Goal: Information Seeking & Learning: Learn about a topic

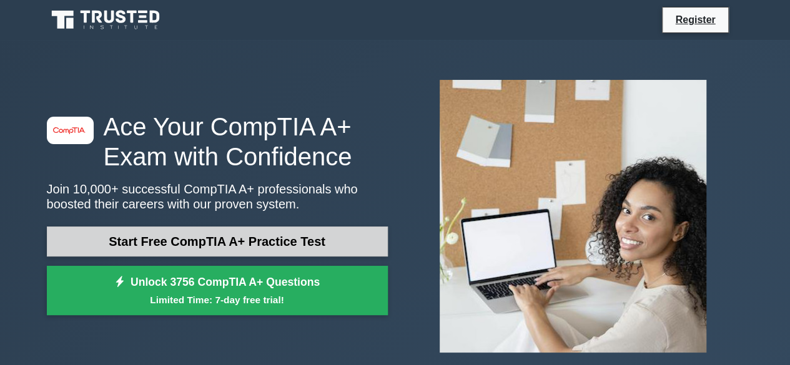
click at [244, 240] on link "Start Free CompTIA A+ Practice Test" at bounding box center [217, 242] width 341 height 30
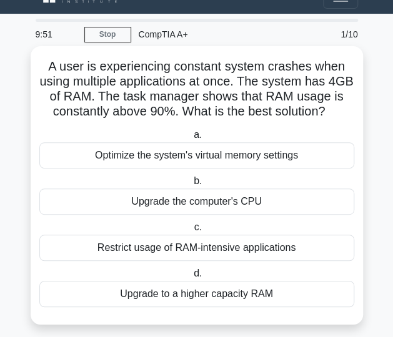
scroll to position [32, 0]
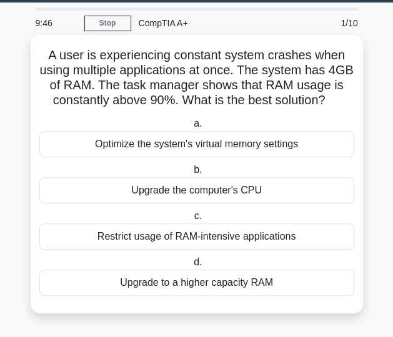
click at [204, 283] on div "Upgrade to a higher capacity RAM" at bounding box center [196, 283] width 315 height 26
click at [191, 267] on input "d. Upgrade to a higher capacity RAM" at bounding box center [191, 263] width 0 height 8
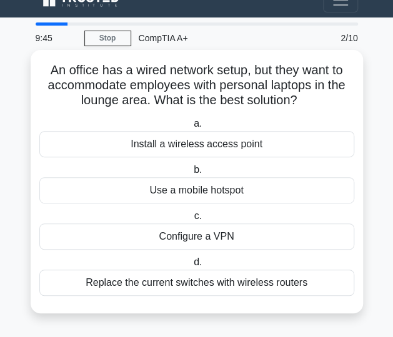
scroll to position [0, 0]
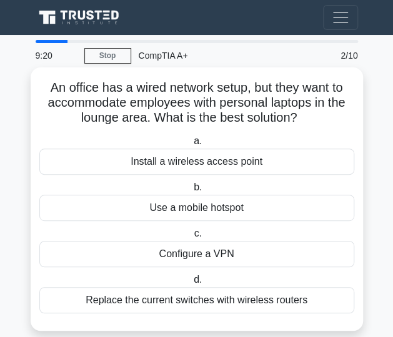
click at [190, 160] on div "Install a wireless access point" at bounding box center [196, 162] width 315 height 26
click at [191, 146] on input "a. Install a wireless access point" at bounding box center [191, 141] width 0 height 8
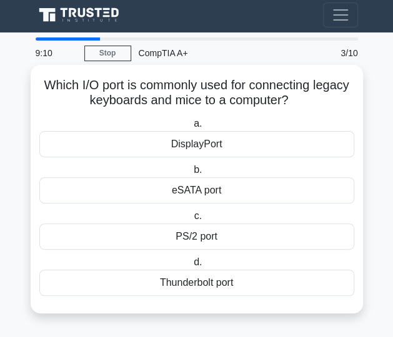
scroll to position [2, 0]
click at [229, 232] on div "PS/2 port" at bounding box center [196, 237] width 315 height 26
click at [191, 220] on input "c. PS/2 port" at bounding box center [191, 216] width 0 height 8
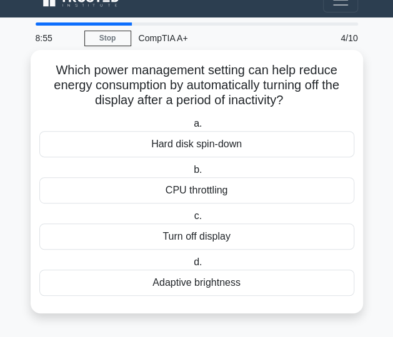
scroll to position [17, 0]
click at [215, 242] on div "Turn off display" at bounding box center [196, 237] width 315 height 26
click at [191, 220] on input "c. Turn off display" at bounding box center [191, 216] width 0 height 8
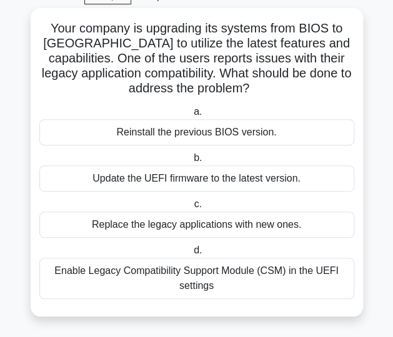
scroll to position [62, 0]
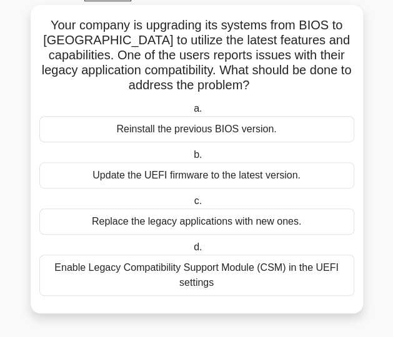
click at [227, 273] on div "Enable Legacy Compatibility Support Module (CSM) in the UEFI settings" at bounding box center [196, 275] width 315 height 41
click at [191, 252] on input "d. Enable Legacy Compatibility Support Module (CSM) in the UEFI settings" at bounding box center [191, 248] width 0 height 8
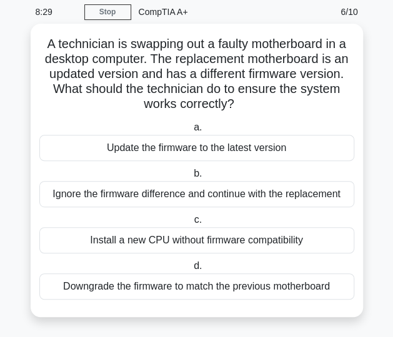
scroll to position [47, 0]
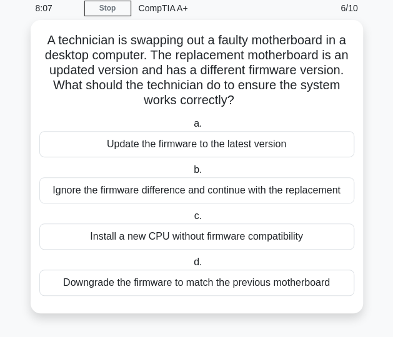
click at [261, 144] on div "Update the firmware to the latest version" at bounding box center [196, 144] width 315 height 26
click at [191, 128] on input "a. Update the firmware to the latest version" at bounding box center [191, 124] width 0 height 8
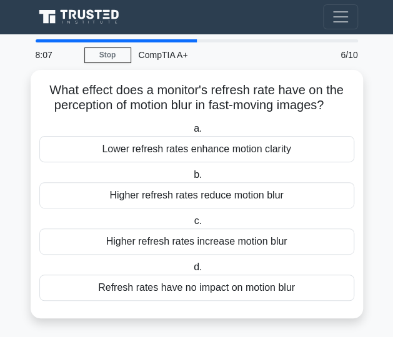
scroll to position [0, 0]
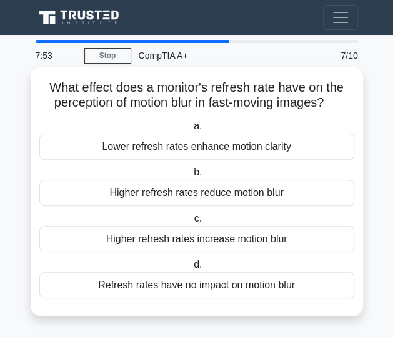
click at [246, 194] on div "Higher refresh rates reduce motion blur" at bounding box center [196, 193] width 315 height 26
click at [191, 177] on input "b. Higher refresh rates reduce motion blur" at bounding box center [191, 173] width 0 height 8
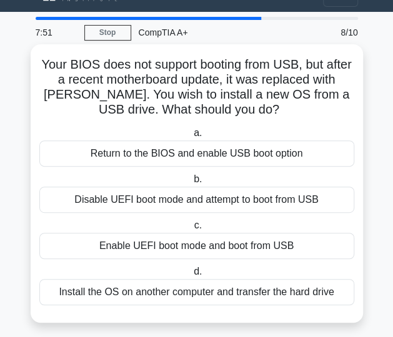
scroll to position [32, 0]
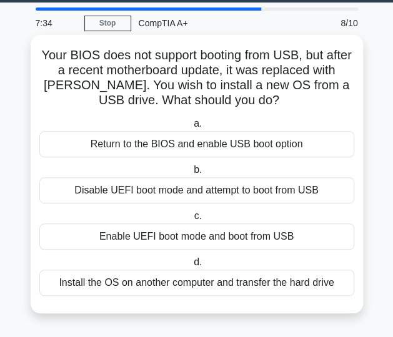
click at [235, 234] on div "Enable UEFI boot mode and boot from USB" at bounding box center [196, 237] width 315 height 26
click at [191, 220] on input "c. Enable UEFI boot mode and boot from USB" at bounding box center [191, 216] width 0 height 8
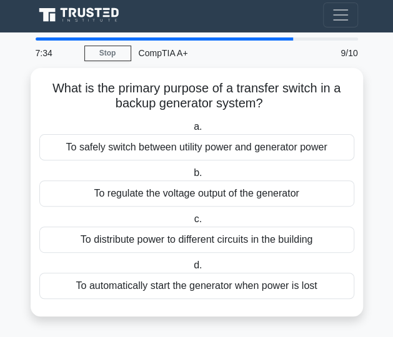
scroll to position [0, 0]
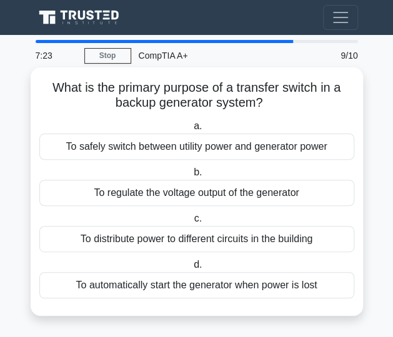
click at [256, 145] on div "To safely switch between utility power and generator power" at bounding box center [196, 147] width 315 height 26
click at [191, 131] on input "a. To safely switch between utility power and generator power" at bounding box center [191, 126] width 0 height 8
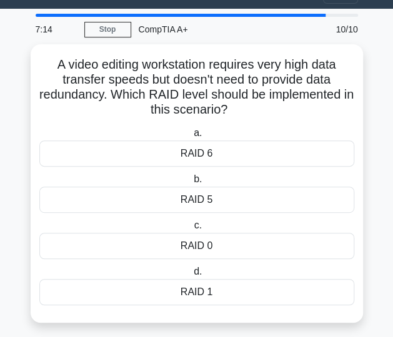
scroll to position [32, 0]
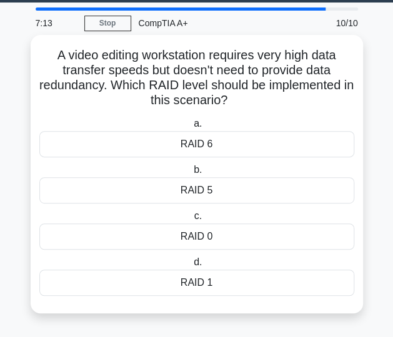
click at [209, 288] on div "RAID 1" at bounding box center [196, 283] width 315 height 26
click at [191, 267] on input "d. RAID 1" at bounding box center [191, 263] width 0 height 8
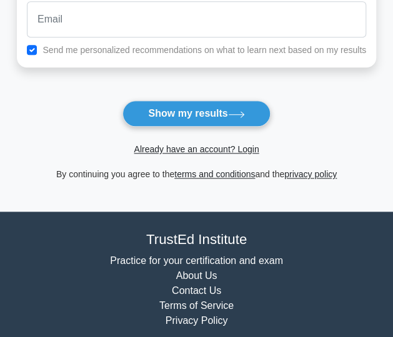
scroll to position [247, 0]
